Goal: Transaction & Acquisition: Download file/media

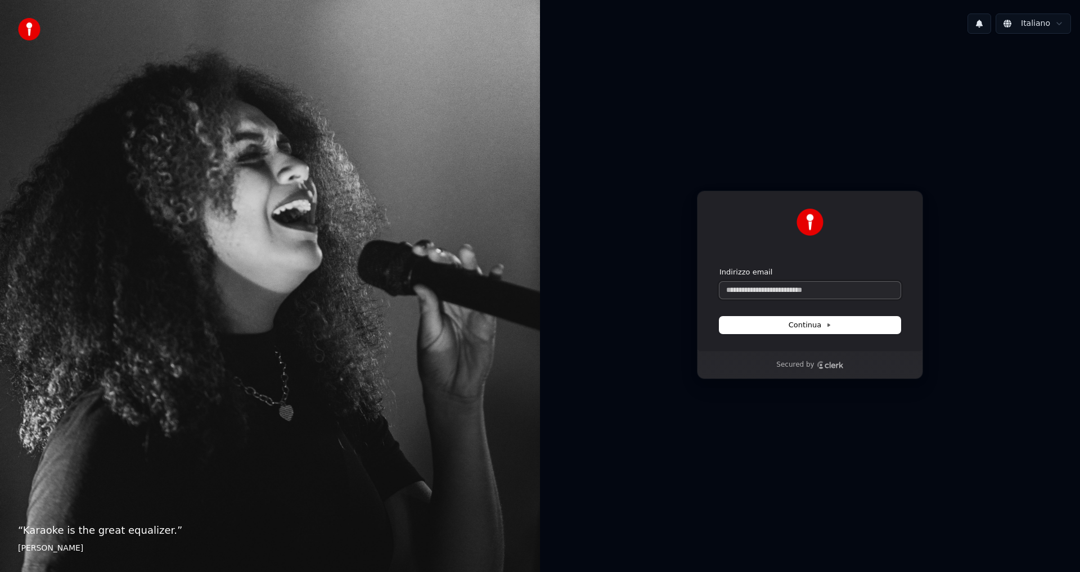
click at [750, 294] on input "Indirizzo email" at bounding box center [810, 290] width 181 height 17
click at [720, 267] on button "submit" at bounding box center [720, 267] width 0 height 0
type input "**********"
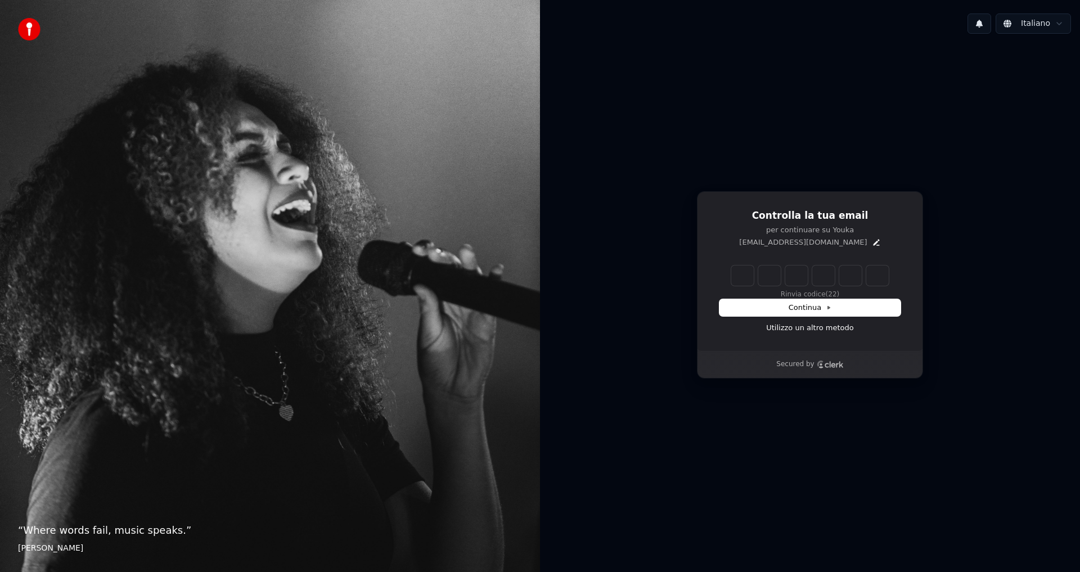
click at [734, 272] on input "Enter verification code" at bounding box center [810, 276] width 158 height 20
type input "******"
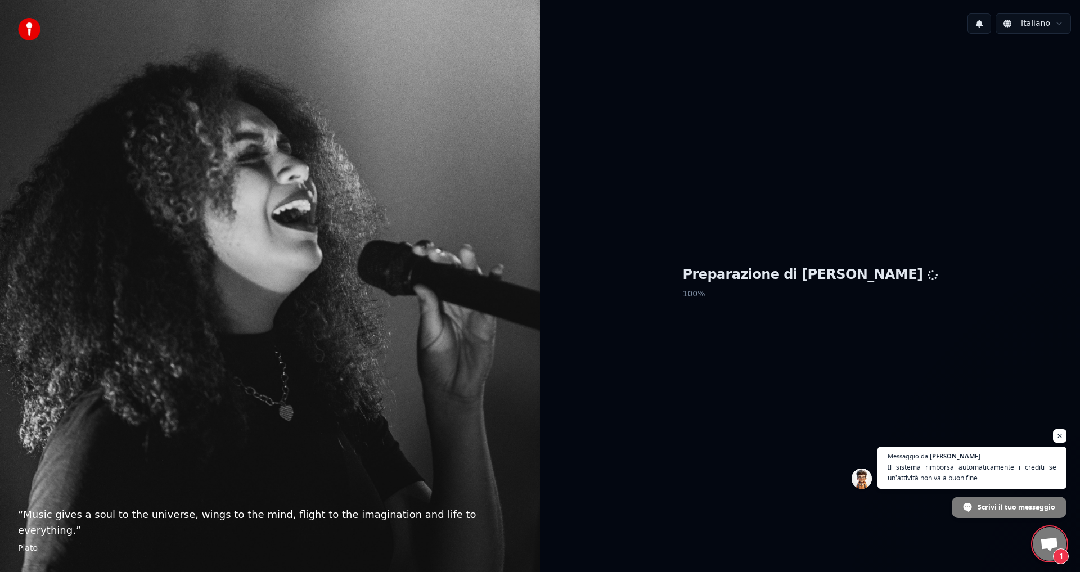
scroll to position [623, 0]
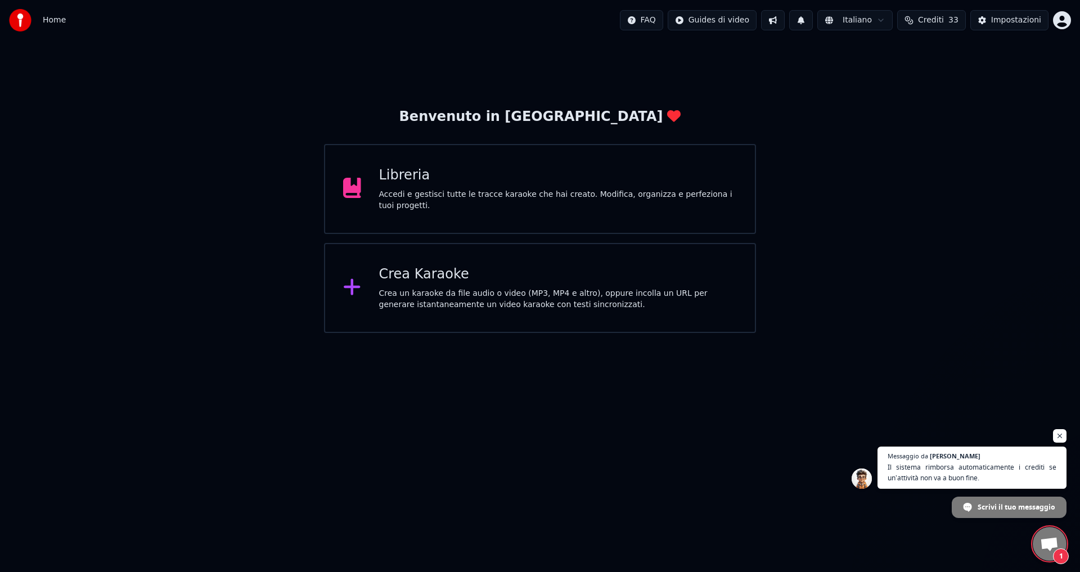
click at [929, 27] on button "Crediti 33" at bounding box center [931, 20] width 69 height 20
click at [940, 160] on button "Aggiorna" at bounding box center [937, 156] width 64 height 20
click at [932, 210] on div "Benvenuto in Youka Libreria Accedi e gestisci tutte le tracce karaoke che hai c…" at bounding box center [540, 187] width 1080 height 293
click at [1050, 547] on span "Aprire la chat" at bounding box center [1049, 545] width 19 height 16
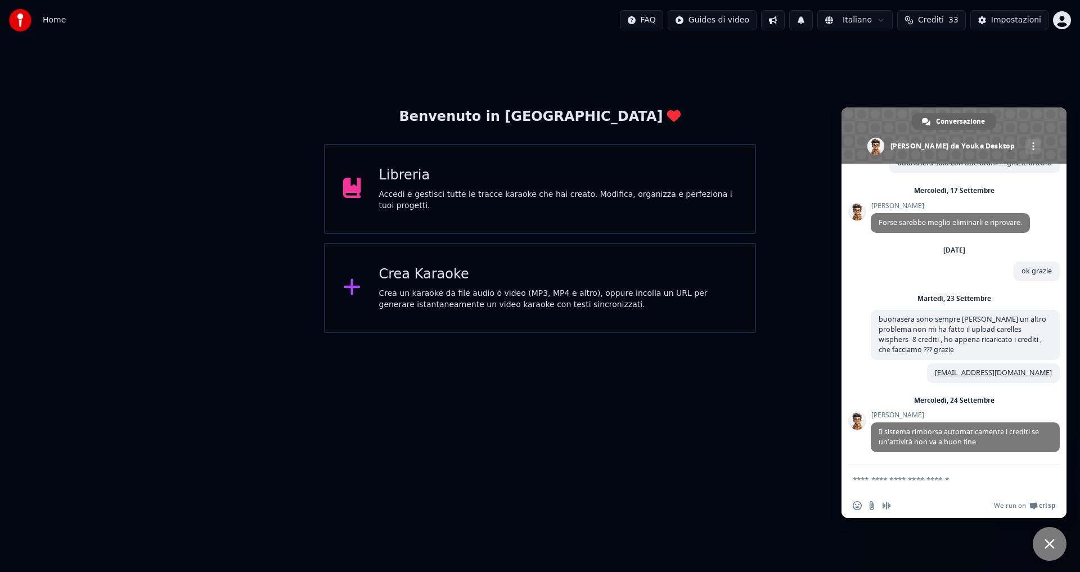
click at [896, 480] on textarea "Scrivi il tuo messaggio..." at bounding box center [942, 480] width 178 height 10
type textarea "******"
click at [1048, 483] on span "Inviare" at bounding box center [1047, 479] width 8 height 8
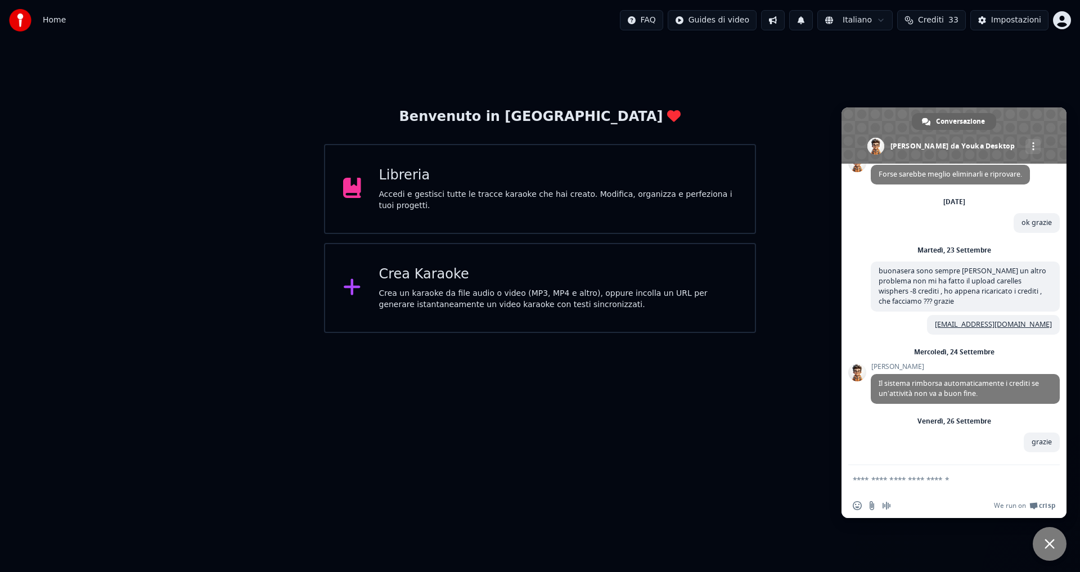
scroll to position [672, 0]
click at [685, 333] on html "Home FAQ Guides di video Italiano Crediti 33 Impostazioni Benvenuto in Youka Li…" at bounding box center [540, 166] width 1080 height 333
click at [890, 100] on div "Benvenuto in Youka Libreria Accedi e gestisci tutte le tracce karaoke che hai c…" at bounding box center [540, 187] width 1080 height 293
click at [1049, 546] on span "Chiudere la chat" at bounding box center [1050, 544] width 10 height 10
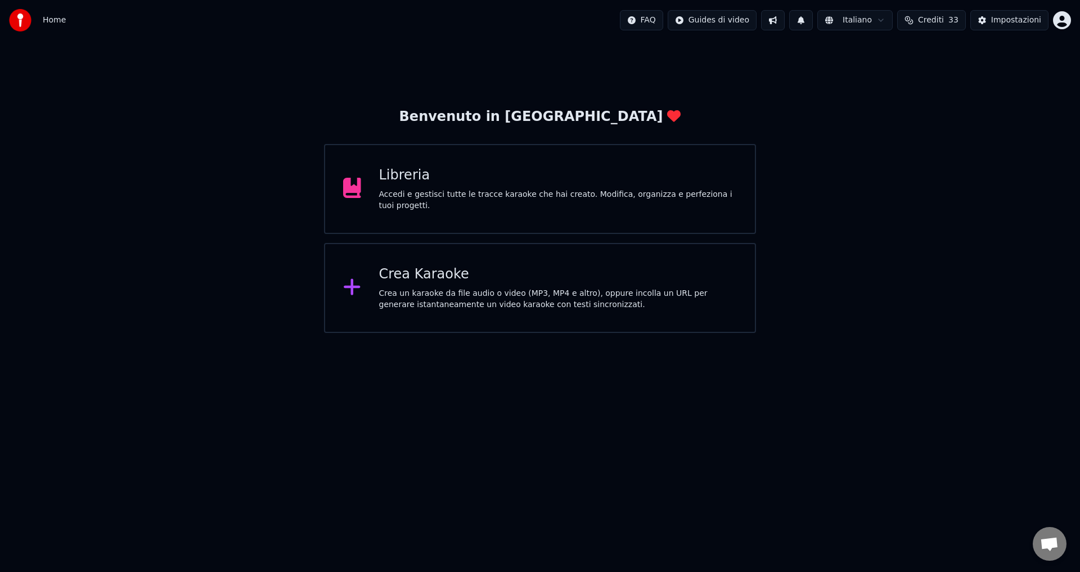
click at [419, 201] on div "Accedi e gestisci tutte le tracce karaoke che hai creato. Modifica, organizza e…" at bounding box center [558, 200] width 358 height 23
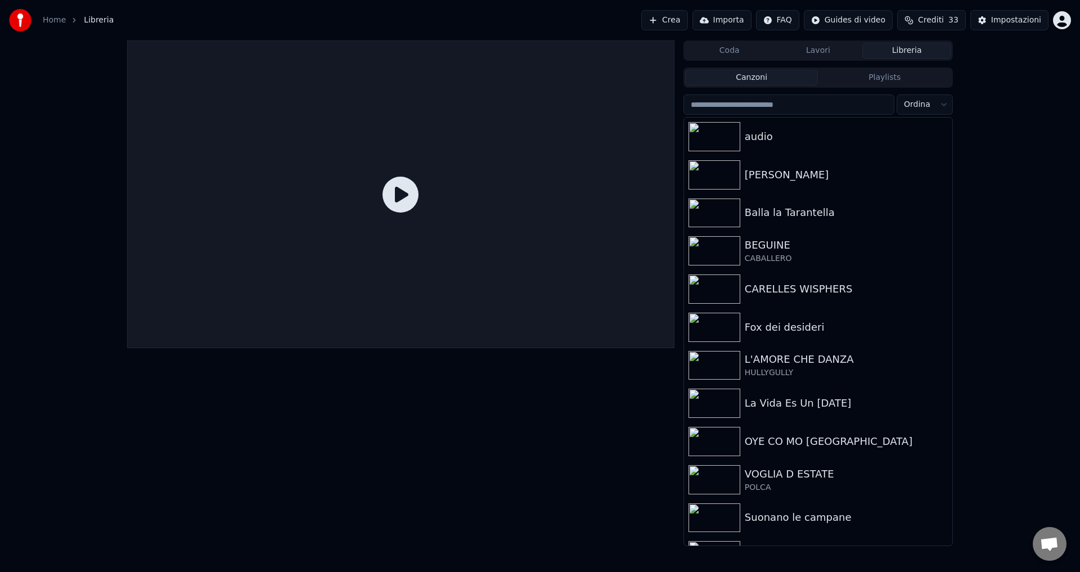
click at [682, 24] on button "Crea" at bounding box center [664, 20] width 46 height 20
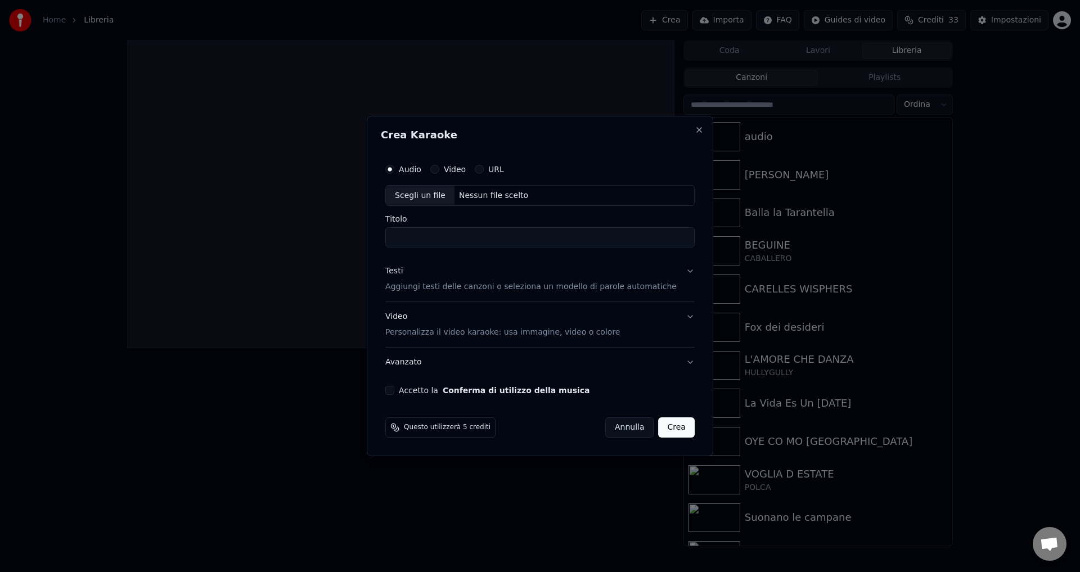
click at [477, 199] on div "Nessun file scelto" at bounding box center [494, 195] width 78 height 11
type input "**********"
click at [403, 272] on div "Testi" at bounding box center [393, 271] width 17 height 11
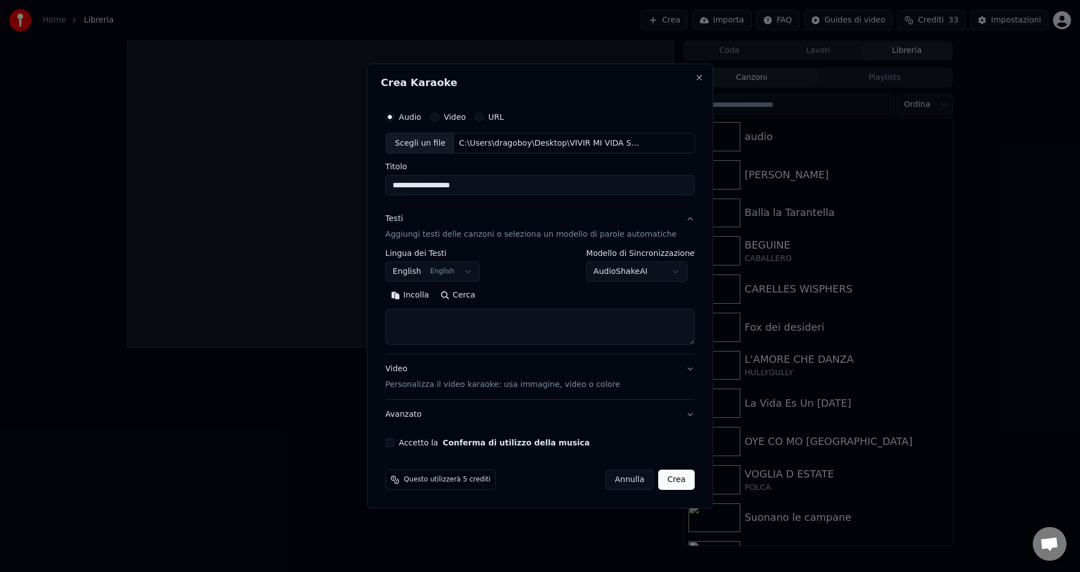
click at [418, 273] on button "English English" at bounding box center [432, 272] width 95 height 20
select select "**"
click at [601, 272] on body "Home Libreria Crea Importa FAQ Guides di video Crediti 33 Impostazioni Coda Lav…" at bounding box center [540, 286] width 1080 height 572
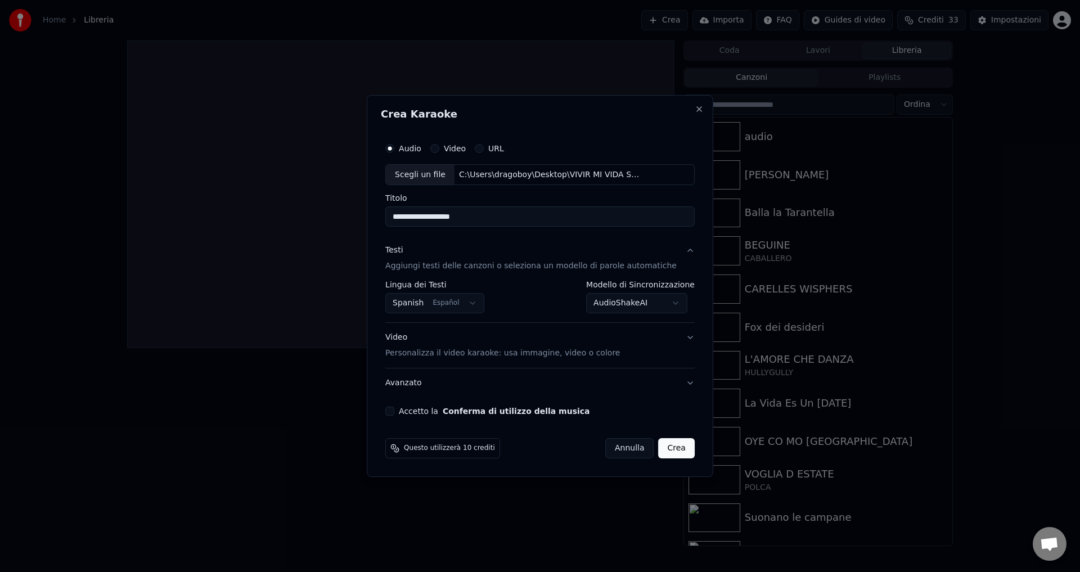
click at [394, 414] on button "Accetto la Conferma di utilizzo della musica" at bounding box center [389, 411] width 9 height 9
click at [673, 454] on button "Crea" at bounding box center [677, 448] width 36 height 20
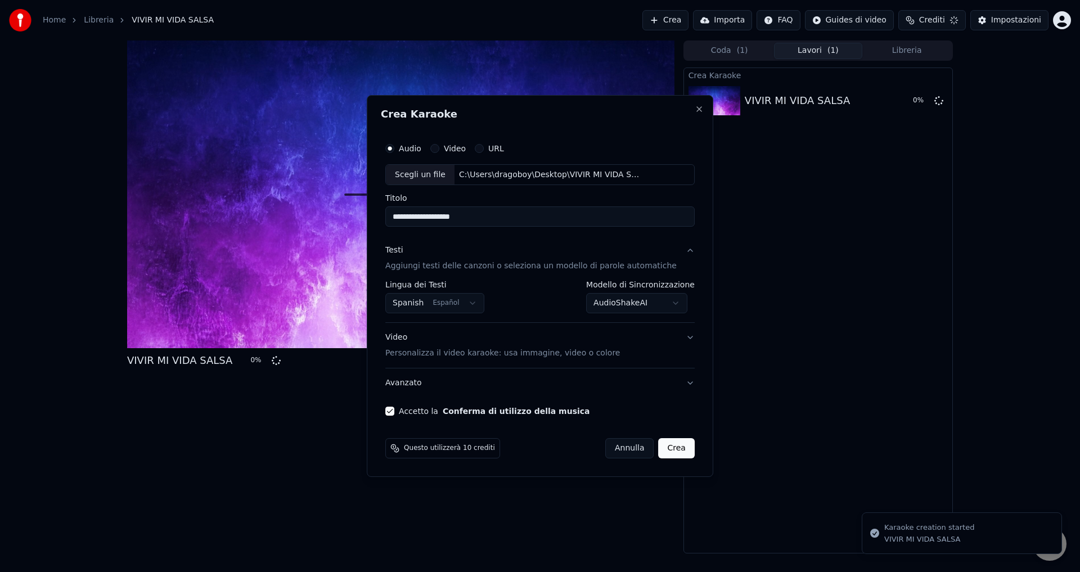
select select "**********"
select select
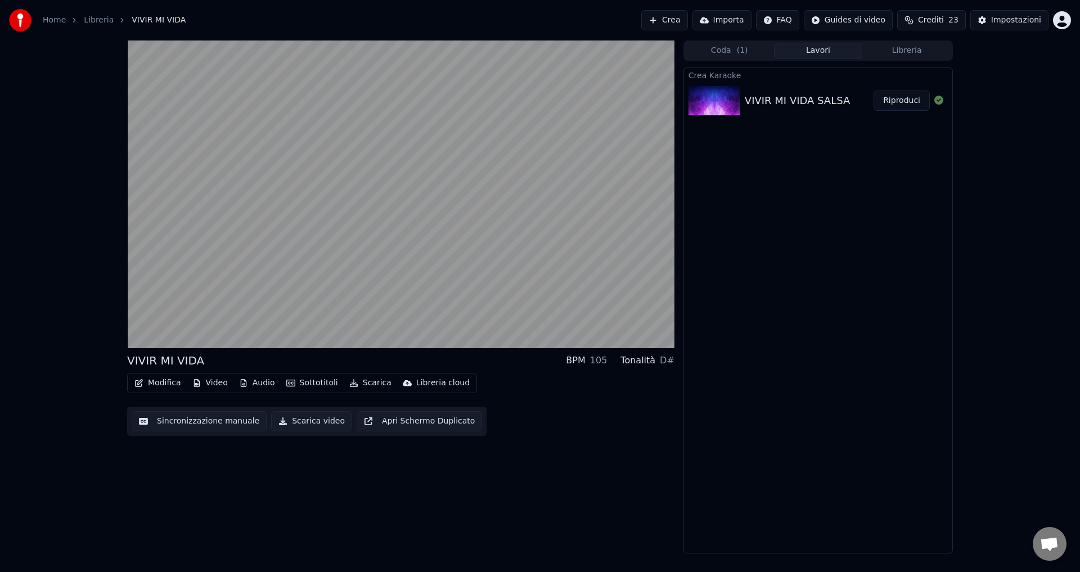
click at [302, 389] on button "Sottotitoli" at bounding box center [312, 383] width 61 height 16
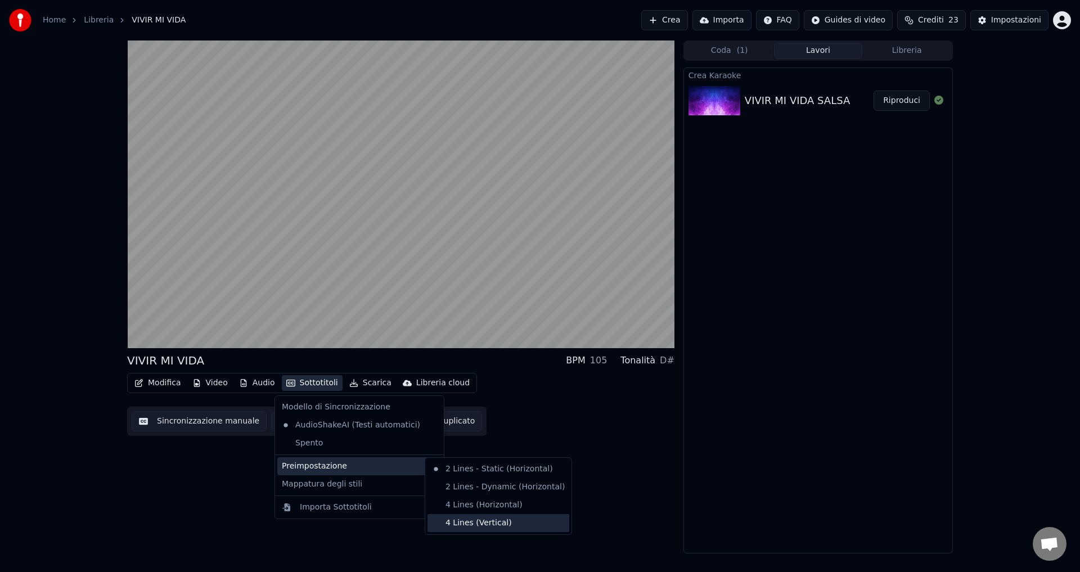
click at [459, 525] on div "4 Lines (Vertical)" at bounding box center [499, 523] width 142 height 18
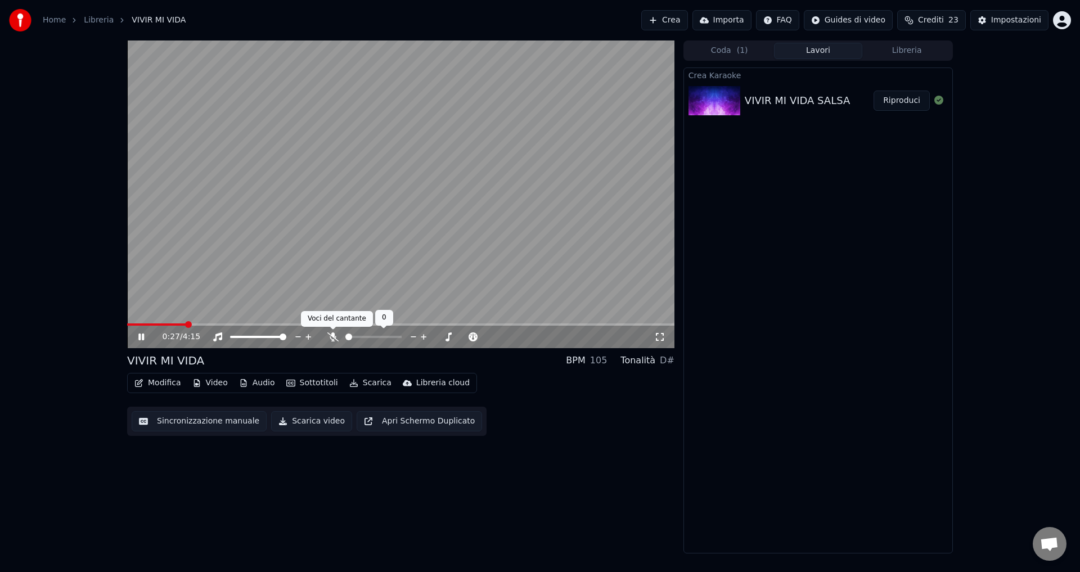
click at [330, 334] on icon at bounding box center [332, 337] width 11 height 9
click at [215, 382] on button "Video" at bounding box center [210, 383] width 44 height 16
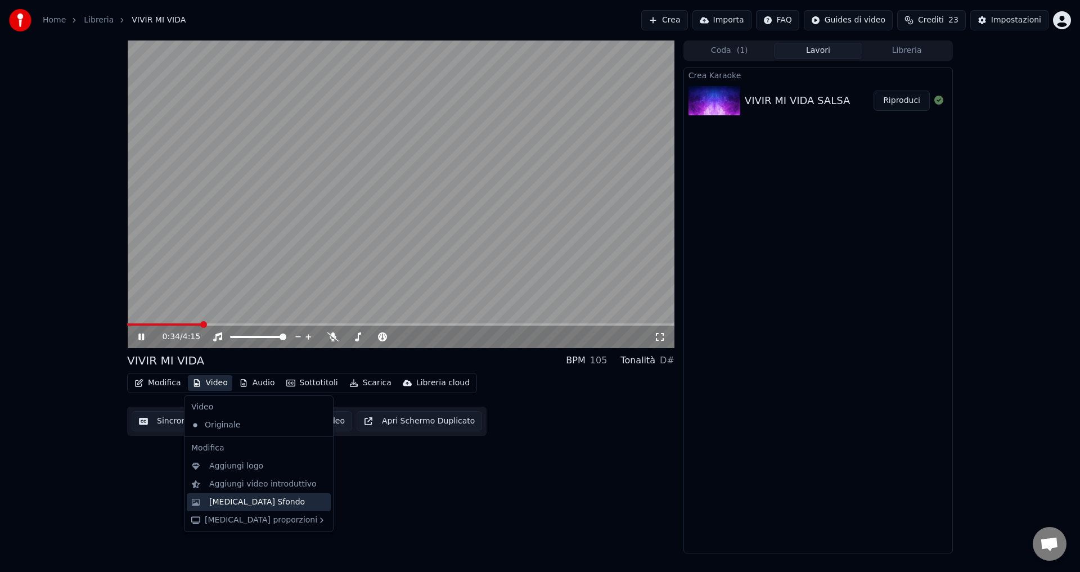
click at [231, 497] on div "[MEDICAL_DATA] Sfondo" at bounding box center [257, 502] width 96 height 11
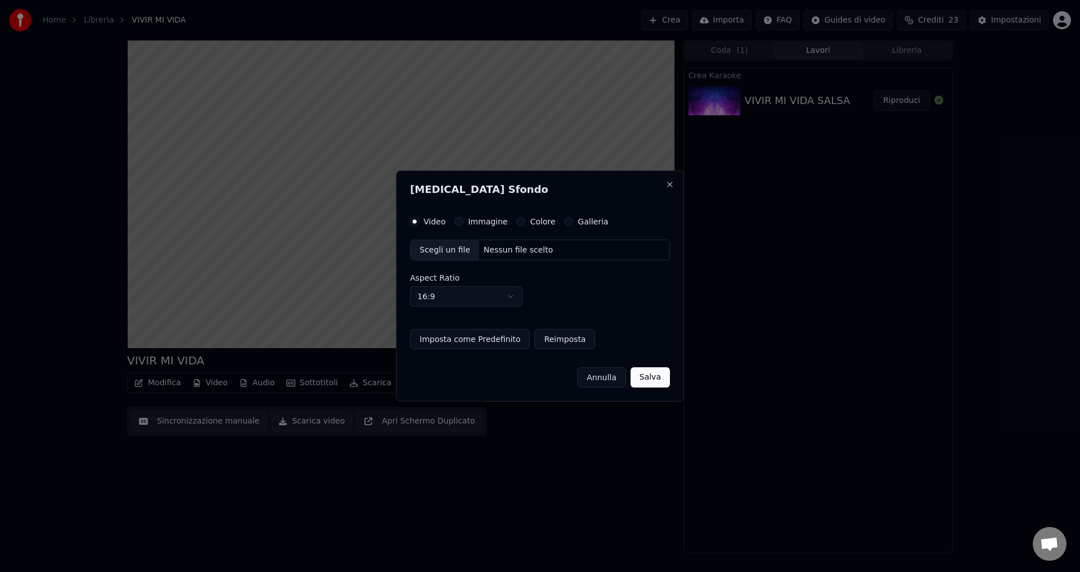
click at [516, 222] on button "Colore" at bounding box center [520, 221] width 9 height 9
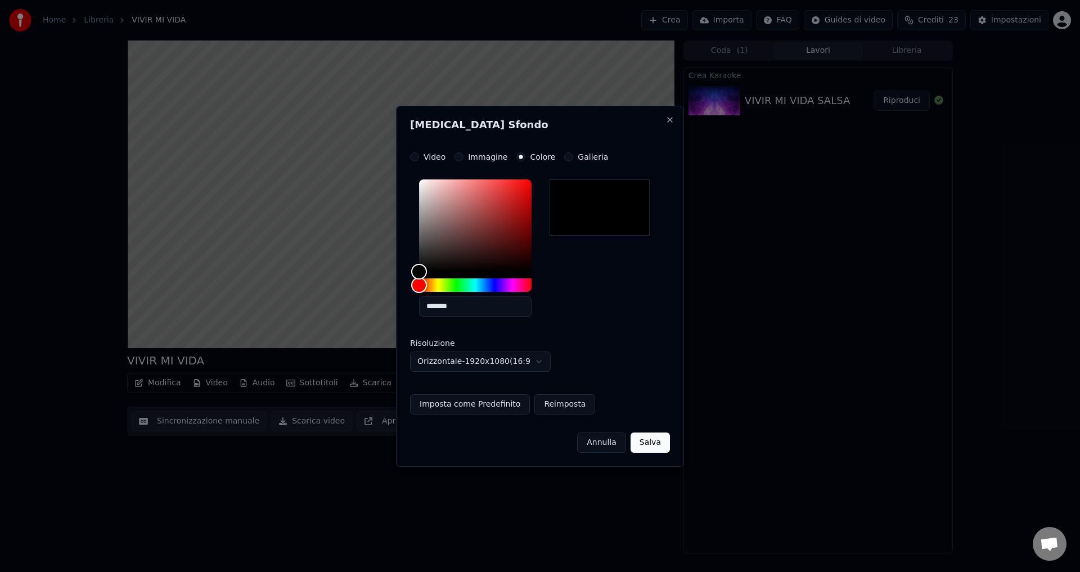
click at [657, 446] on button "Salva" at bounding box center [650, 443] width 39 height 20
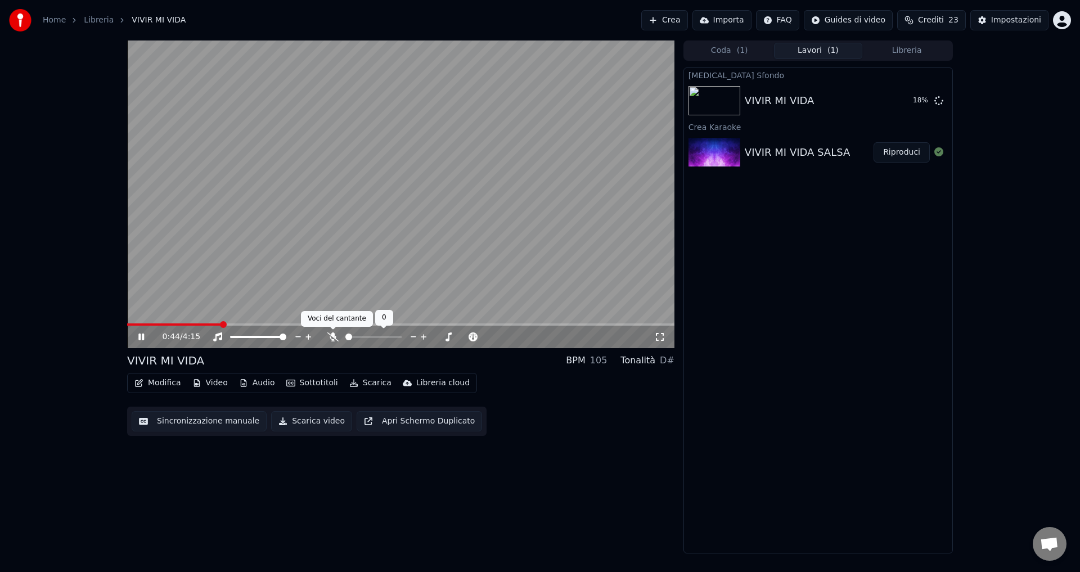
click at [330, 336] on icon at bounding box center [332, 337] width 11 height 9
click at [899, 104] on button "Riproduci" at bounding box center [902, 101] width 56 height 20
click at [330, 336] on icon at bounding box center [333, 337] width 6 height 9
click at [209, 493] on div "1:49 / 4:15 VIVIR MI VIDA BPM 105 Tonalità D# Modifica Video Audio Sottotitoli …" at bounding box center [400, 297] width 547 height 513
click at [331, 335] on icon at bounding box center [332, 337] width 11 height 9
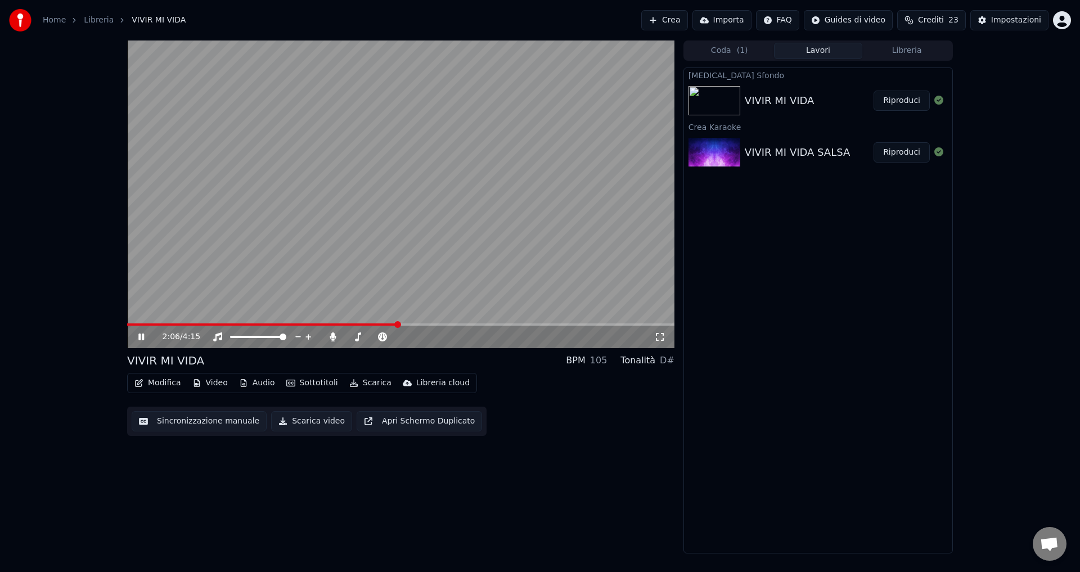
click at [144, 337] on icon at bounding box center [141, 337] width 6 height 7
click at [300, 423] on button "Scarica video" at bounding box center [311, 421] width 81 height 20
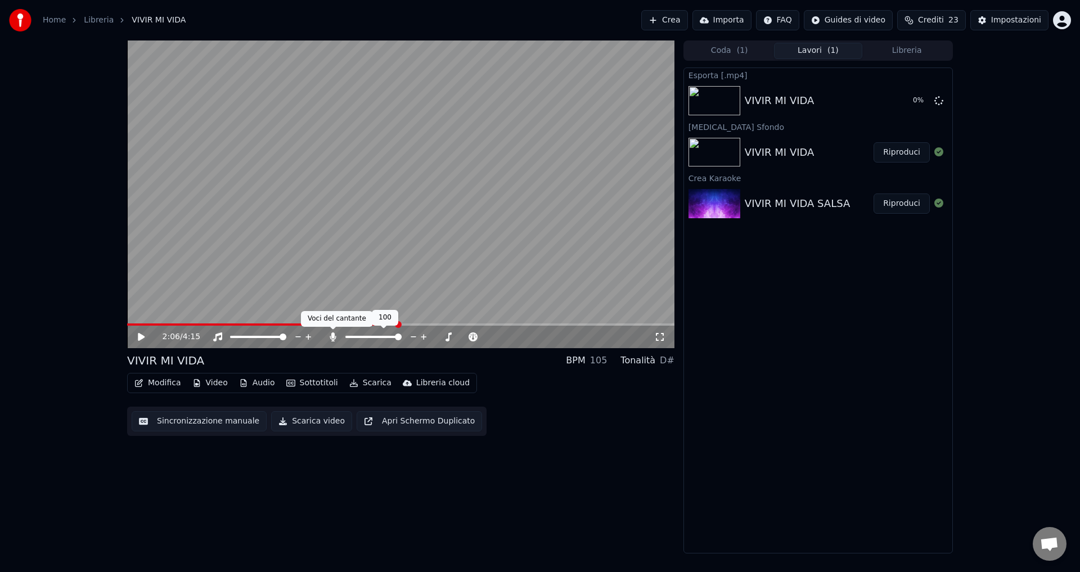
click at [333, 336] on icon at bounding box center [333, 337] width 6 height 9
click at [295, 422] on button "Scarica video" at bounding box center [311, 421] width 81 height 20
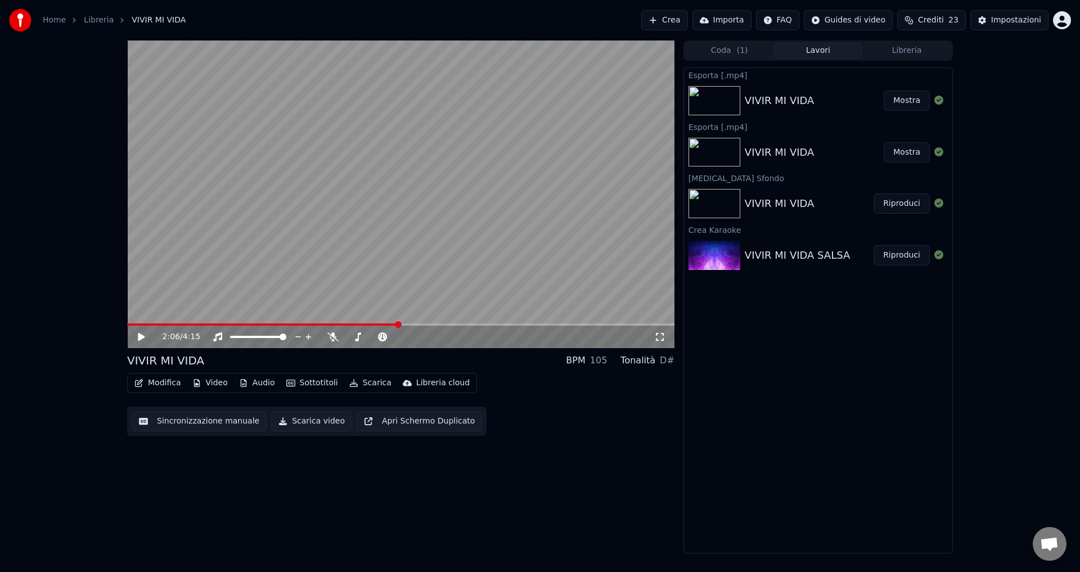
click at [913, 100] on button "Mostra" at bounding box center [907, 101] width 46 height 20
click at [905, 147] on button "Mostra" at bounding box center [907, 152] width 46 height 20
click at [906, 160] on button "Mostra" at bounding box center [907, 152] width 46 height 20
click at [911, 95] on button "Mostra" at bounding box center [907, 101] width 46 height 20
click at [902, 105] on button "Mostra" at bounding box center [907, 101] width 46 height 20
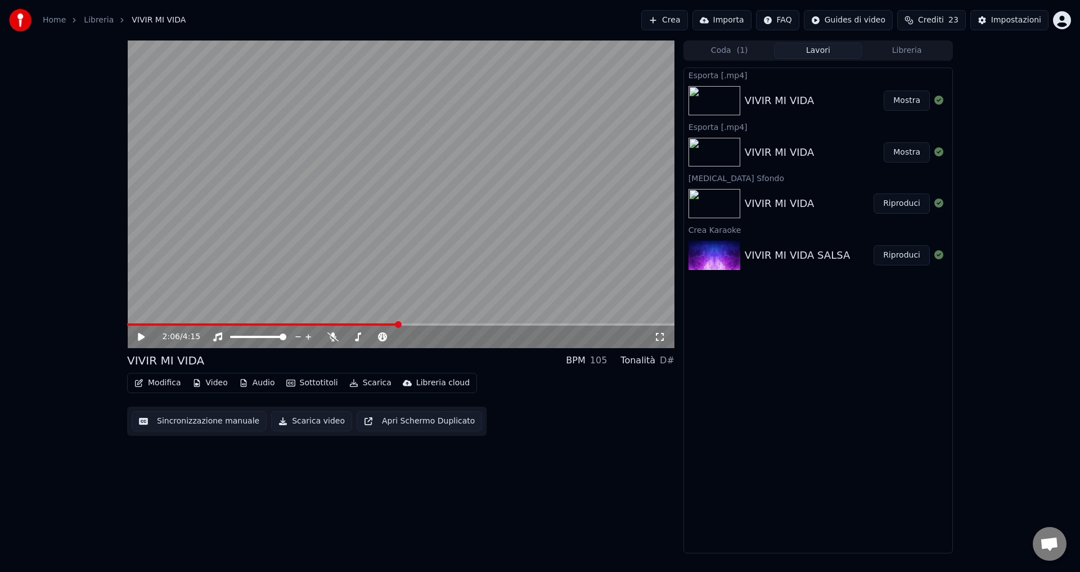
click at [895, 154] on button "Mostra" at bounding box center [907, 152] width 46 height 20
click at [563, 447] on div "2:06 / 4:15 VIVIR MI VIDA BPM 105 Tonalità D# Modifica Video Audio Sottotitoli …" at bounding box center [400, 297] width 547 height 513
click at [470, 489] on div "2:06 / 4:15 VIVIR MI VIDA BPM 105 Tonalità D# Modifica Video Audio Sottotitoli …" at bounding box center [400, 297] width 547 height 513
click at [281, 424] on button "Scarica video" at bounding box center [311, 421] width 81 height 20
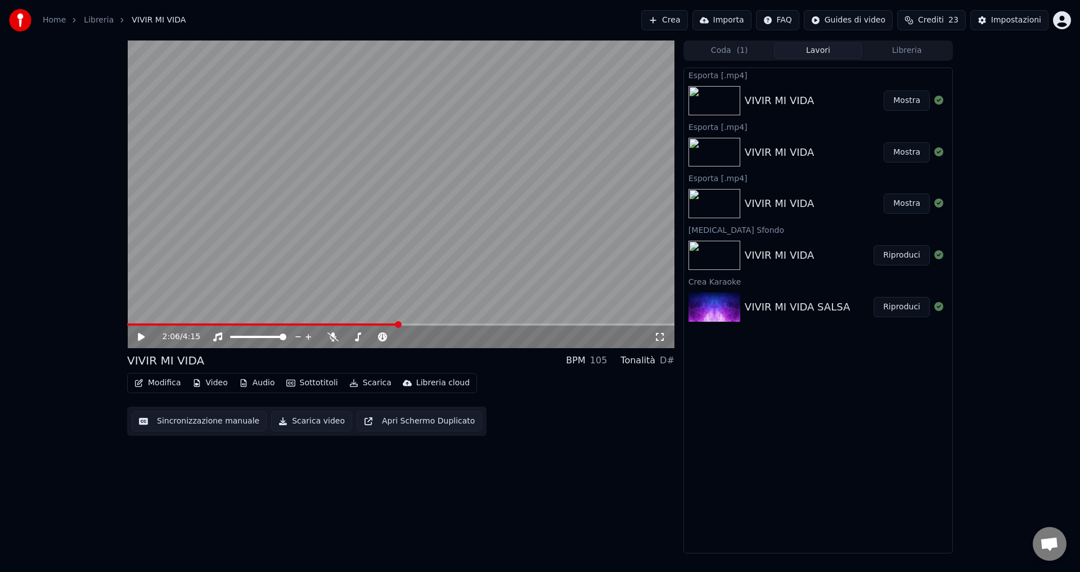
click at [904, 101] on button "Mostra" at bounding box center [907, 101] width 46 height 20
click at [347, 543] on div "2:06 / 4:15 VIVIR MI VIDA BPM 105 Tonalità D# Modifica Video Audio Sottotitoli …" at bounding box center [400, 297] width 547 height 513
click at [900, 102] on button "Mostra" at bounding box center [907, 101] width 46 height 20
click at [1062, 18] on html "Home Libreria VIVIR MI VIDA Crea Importa FAQ Guides di video Crediti 23 Imposta…" at bounding box center [540, 286] width 1080 height 572
click at [982, 124] on span "Esci" at bounding box center [979, 129] width 16 height 11
